Goal: Transaction & Acquisition: Purchase product/service

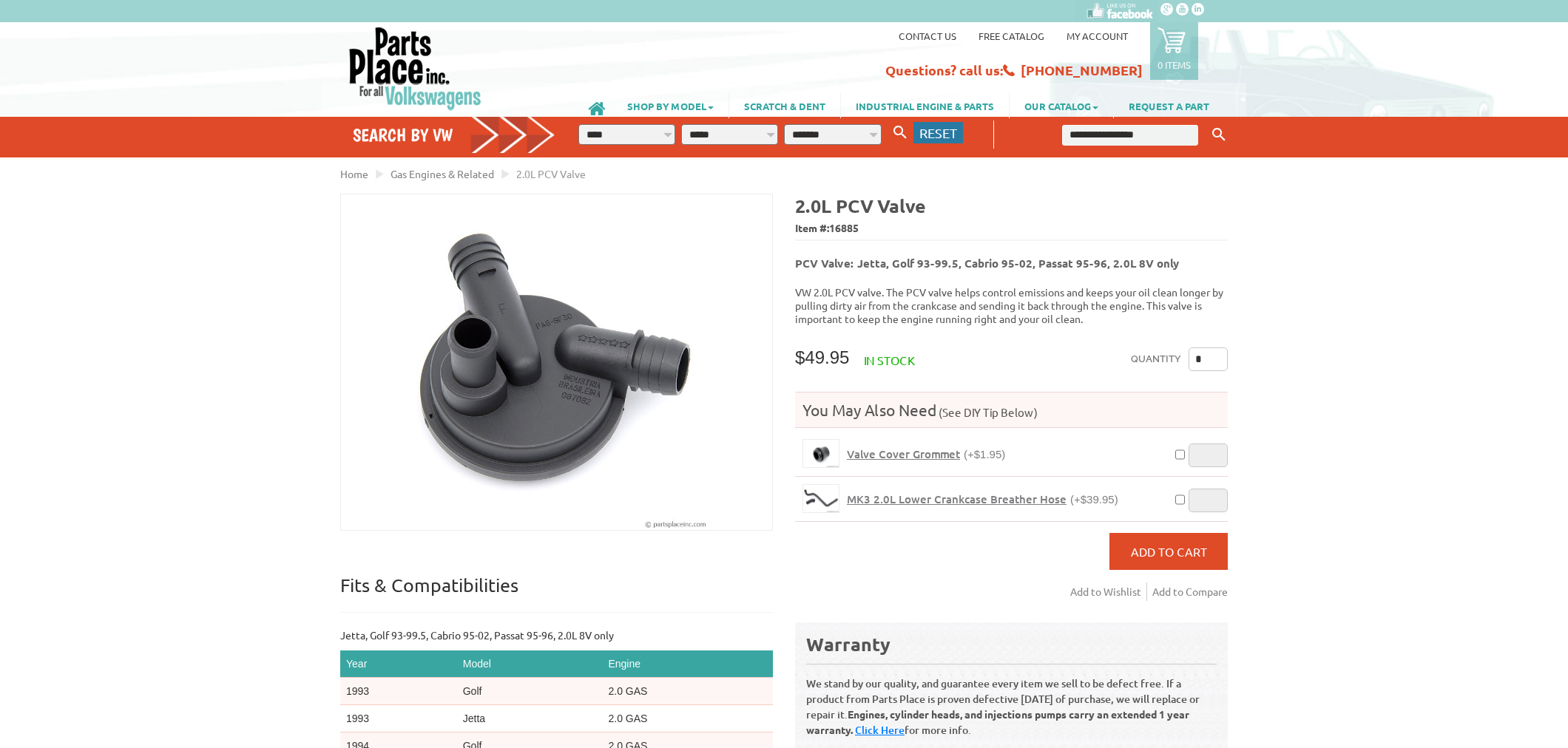
click at [933, 138] on span "RESET" at bounding box center [938, 133] width 37 height 16
select select "*"
select select
click at [1121, 136] on input "text" at bounding box center [1130, 135] width 136 height 21
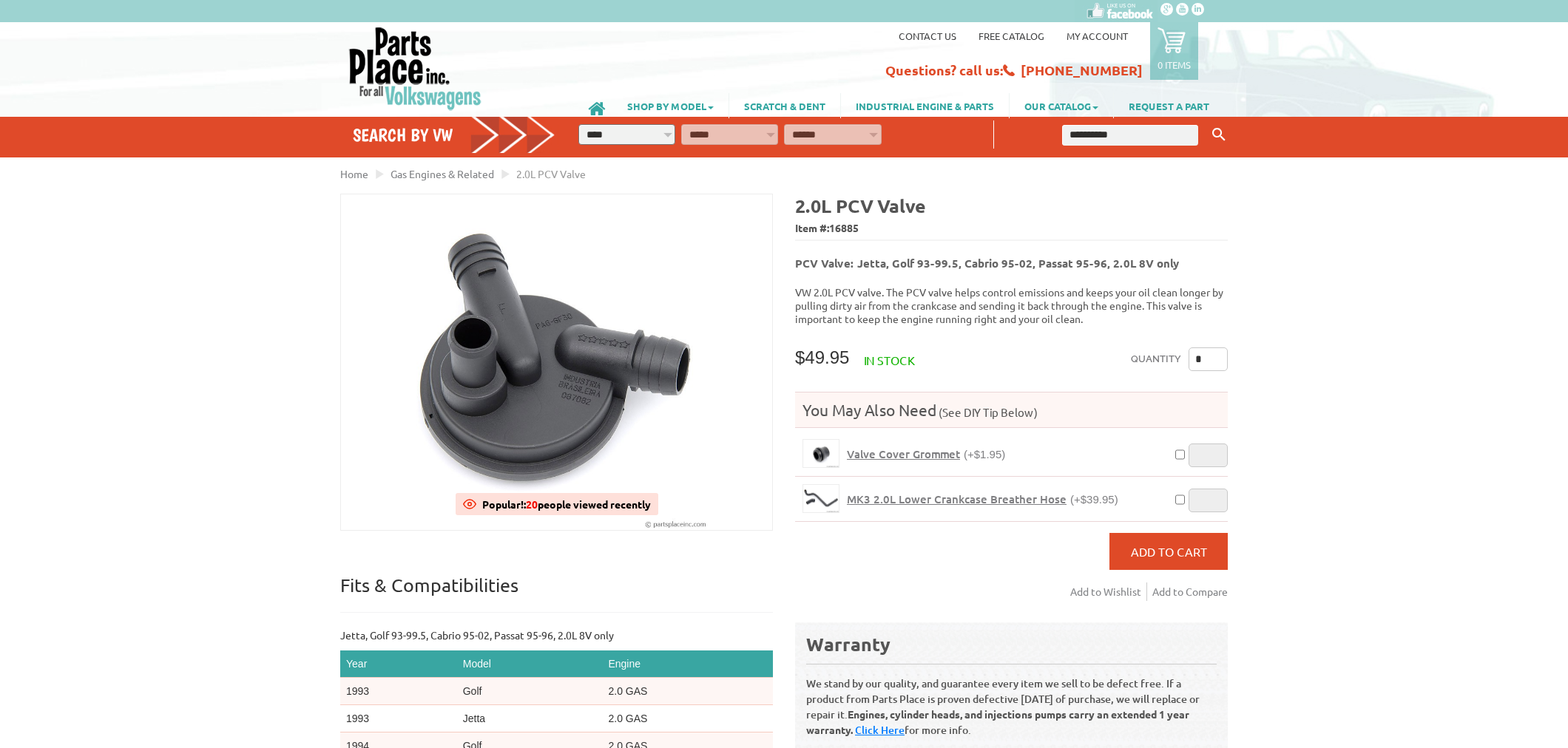
type input "**********"
click at [1207, 123] on button "Keyword Search" at bounding box center [1218, 135] width 23 height 25
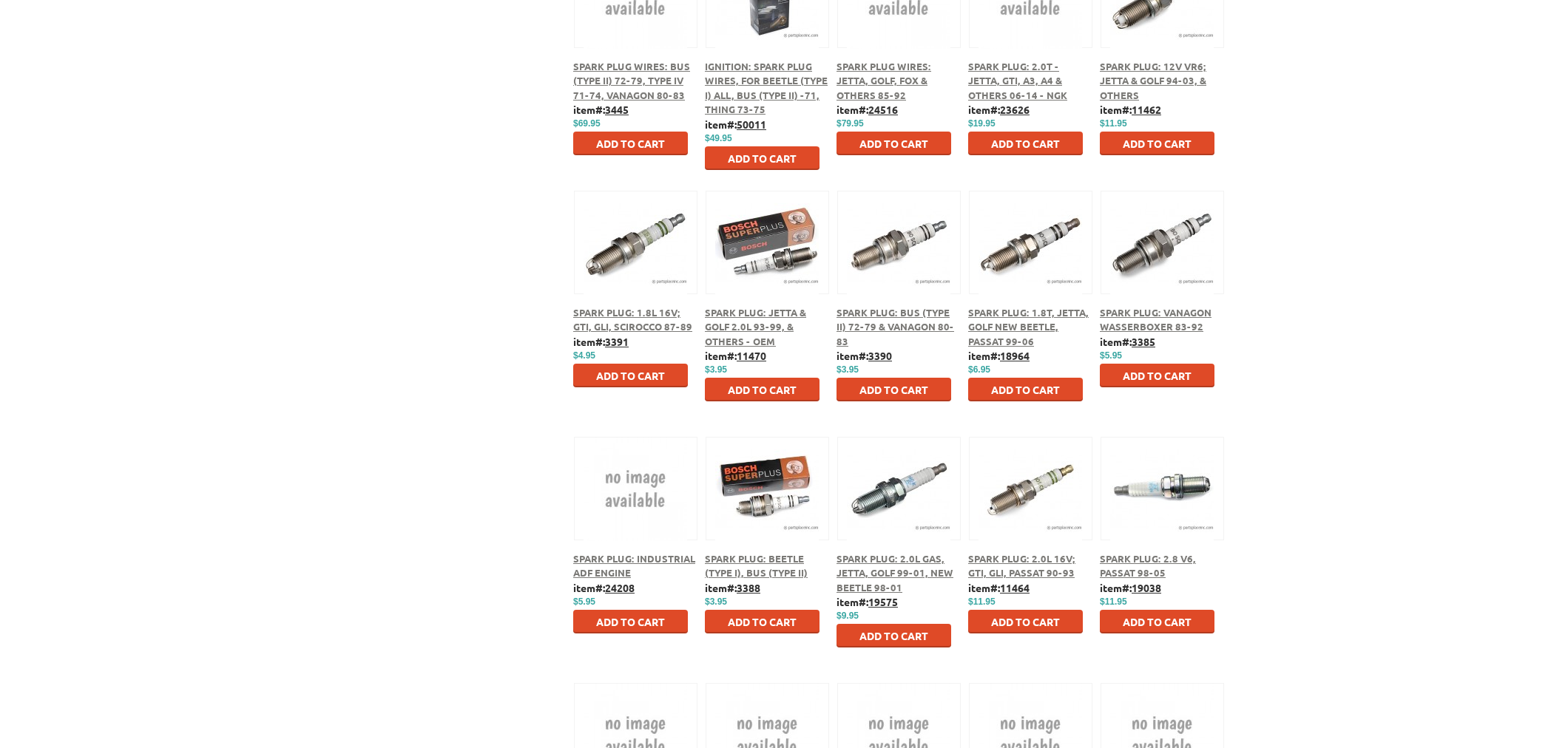
scroll to position [822, 0]
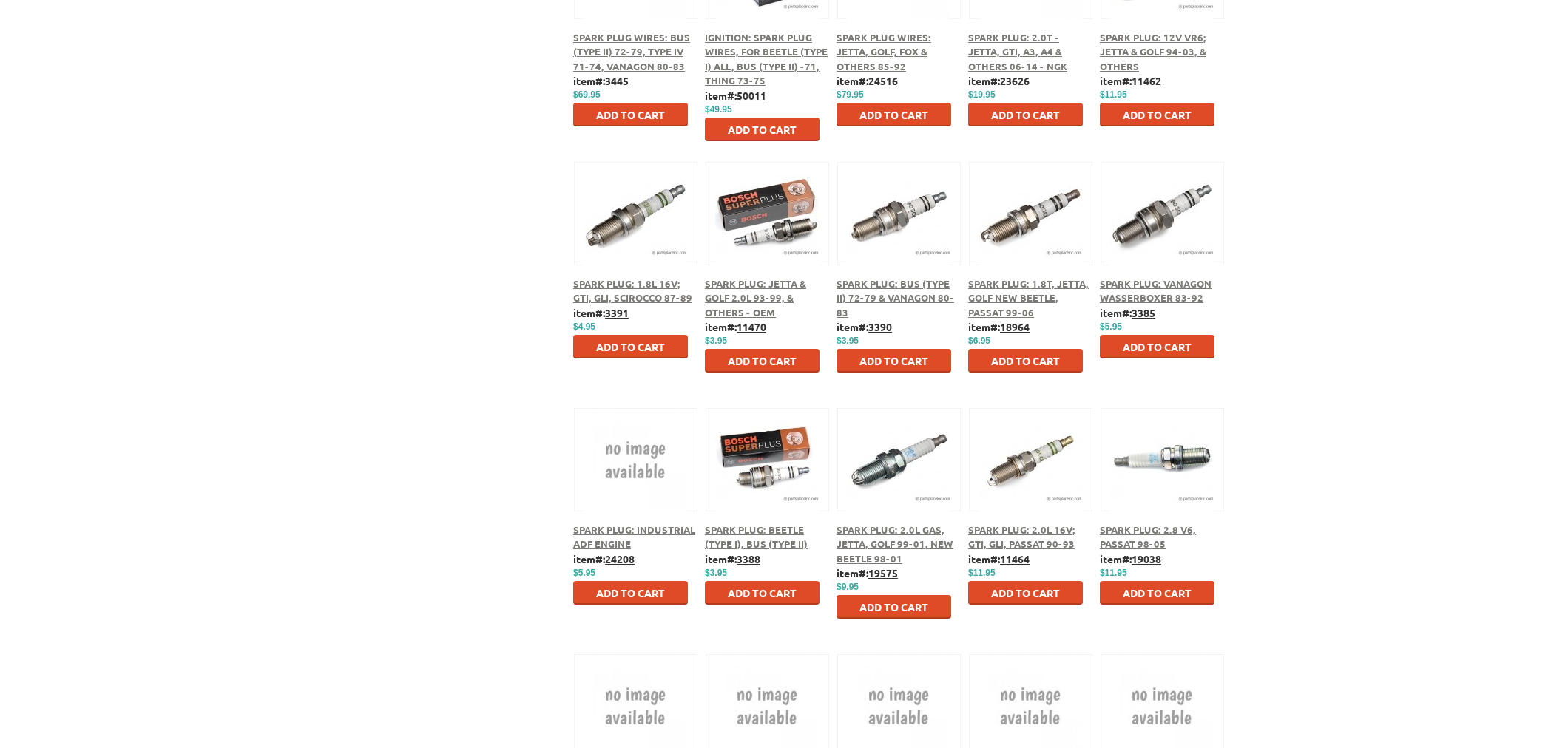
click at [902, 535] on div "Spark Plug: 2.0L Gas, Jetta, Golf 99-01, New Beetle 98-01" at bounding box center [899, 545] width 124 height 43
click at [903, 545] on span "Spark Plug: 2.0L Gas, Jetta, Golf 99-01, New Beetle 98-01" at bounding box center [895, 545] width 117 height 41
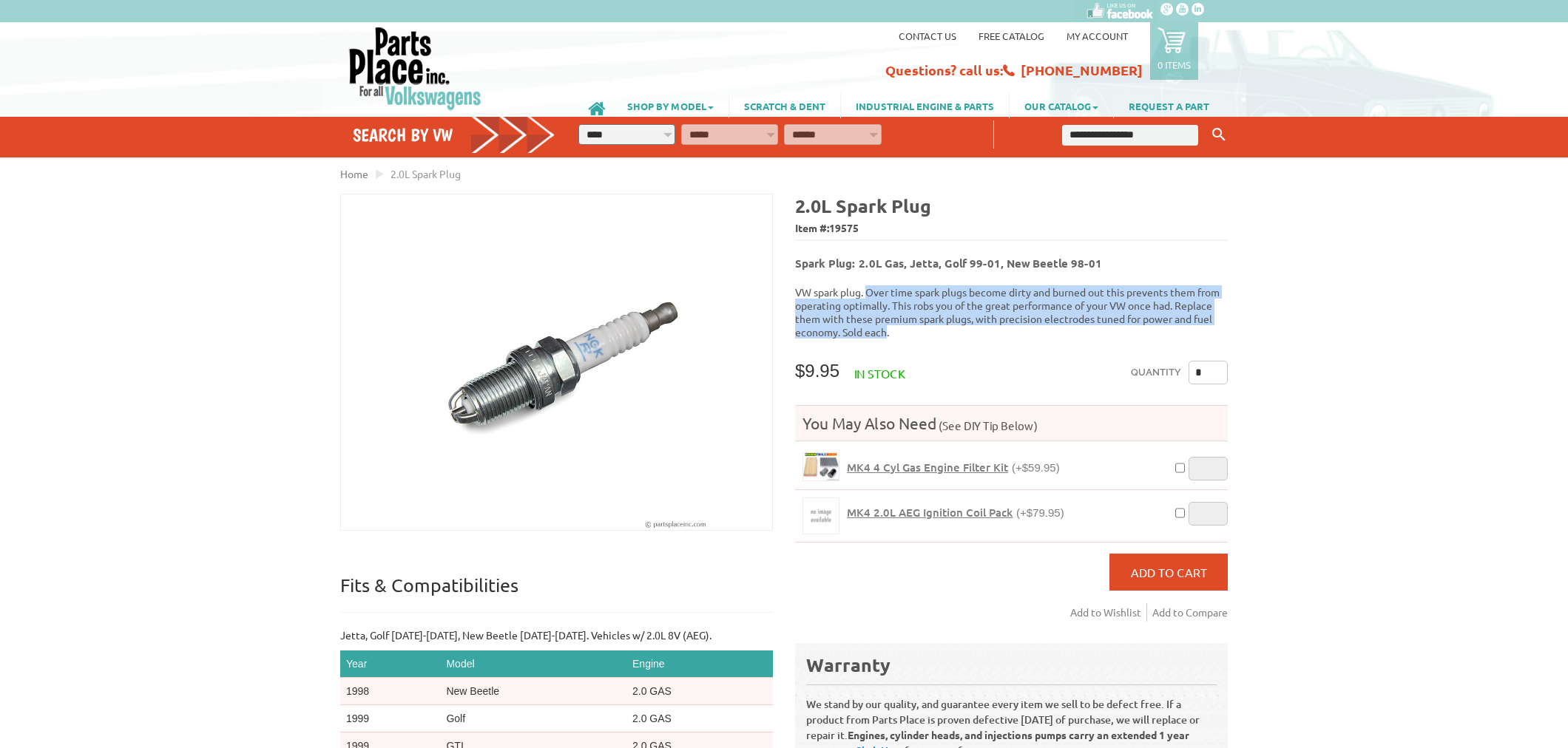
drag, startPoint x: 869, startPoint y: 283, endPoint x: 885, endPoint y: 317, distance: 37.6
click at [885, 317] on p "VW spark plug. Over time spark plugs become dirty and burned out this prevents …" at bounding box center [1012, 312] width 433 height 53
copy p "Over time spark plugs become dirty and burned out this prevents them from opera…"
